Goal: Information Seeking & Learning: Learn about a topic

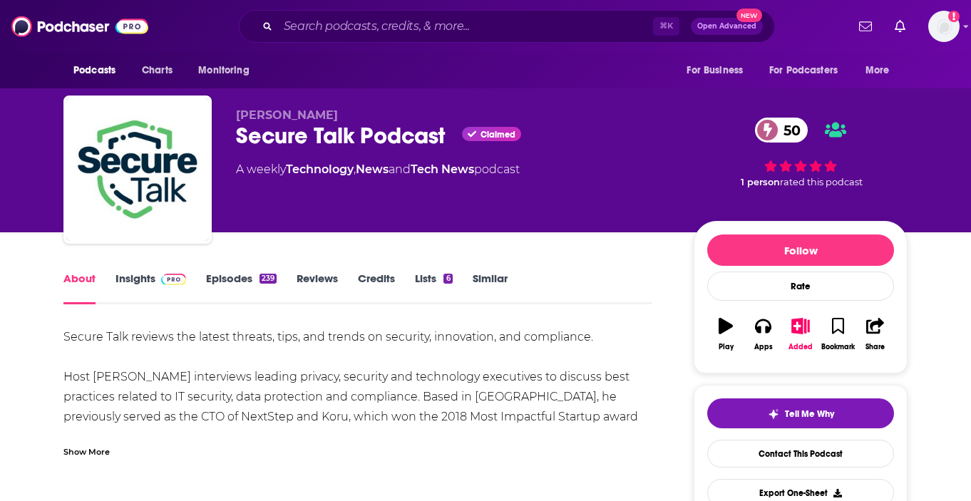
click at [252, 280] on link "Episodes 239" at bounding box center [241, 287] width 71 height 33
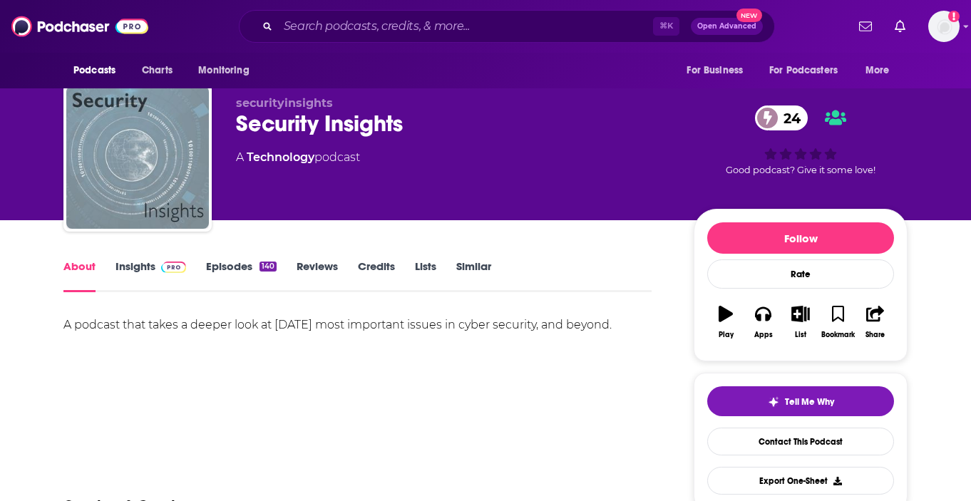
scroll to position [14, 0]
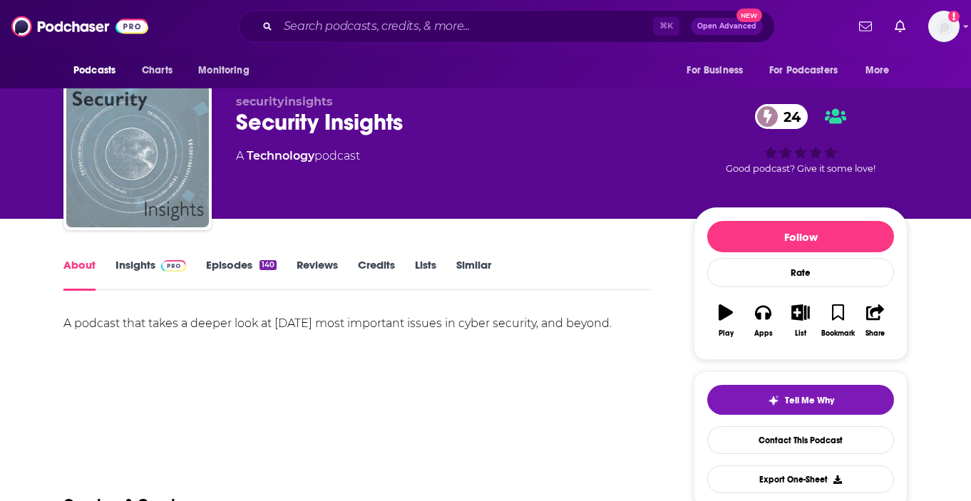
click at [244, 270] on link "Episodes 140" at bounding box center [241, 274] width 71 height 33
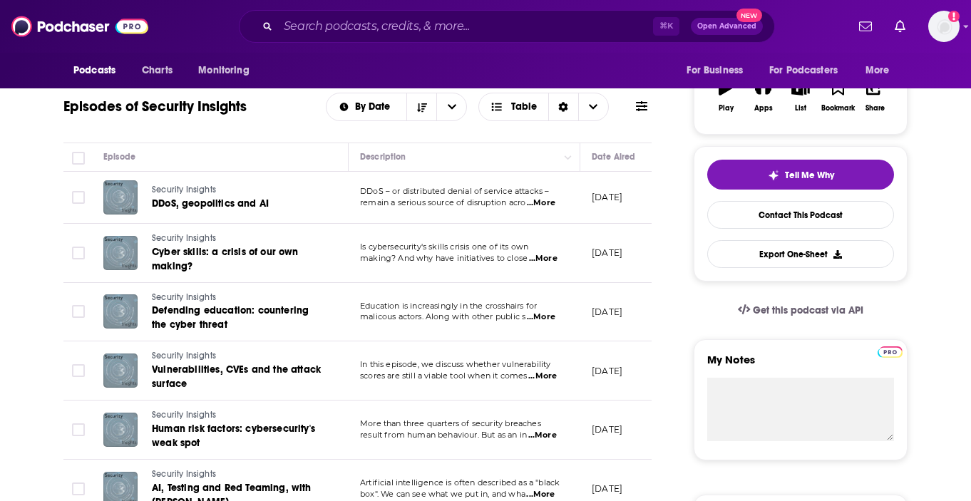
scroll to position [240, 0]
